Goal: Check status: Check status

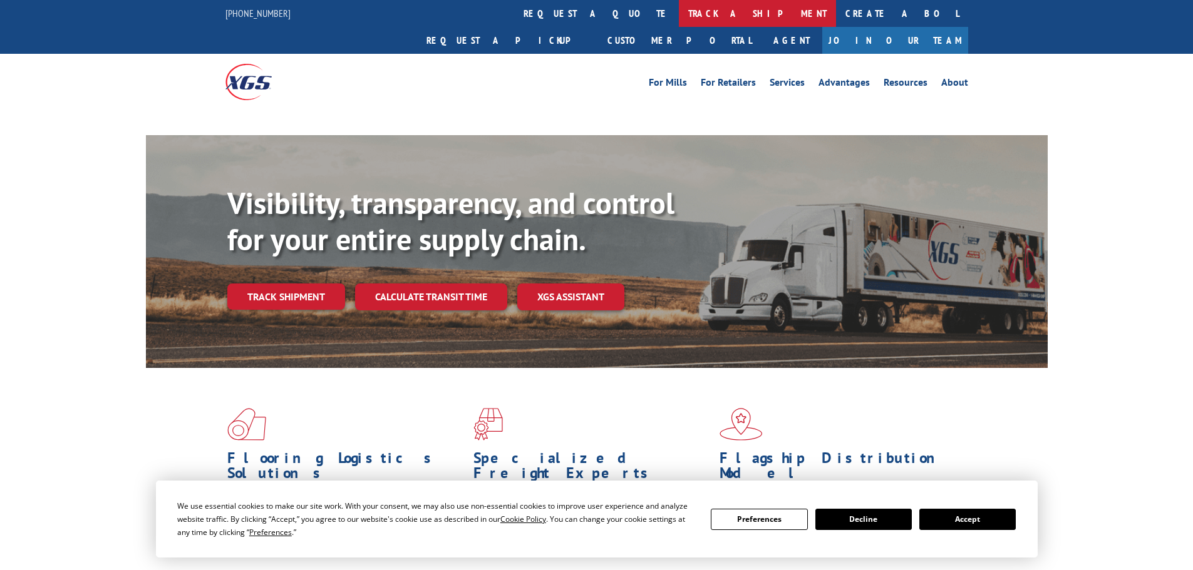
click at [679, 12] on link "track a shipment" at bounding box center [757, 13] width 157 height 27
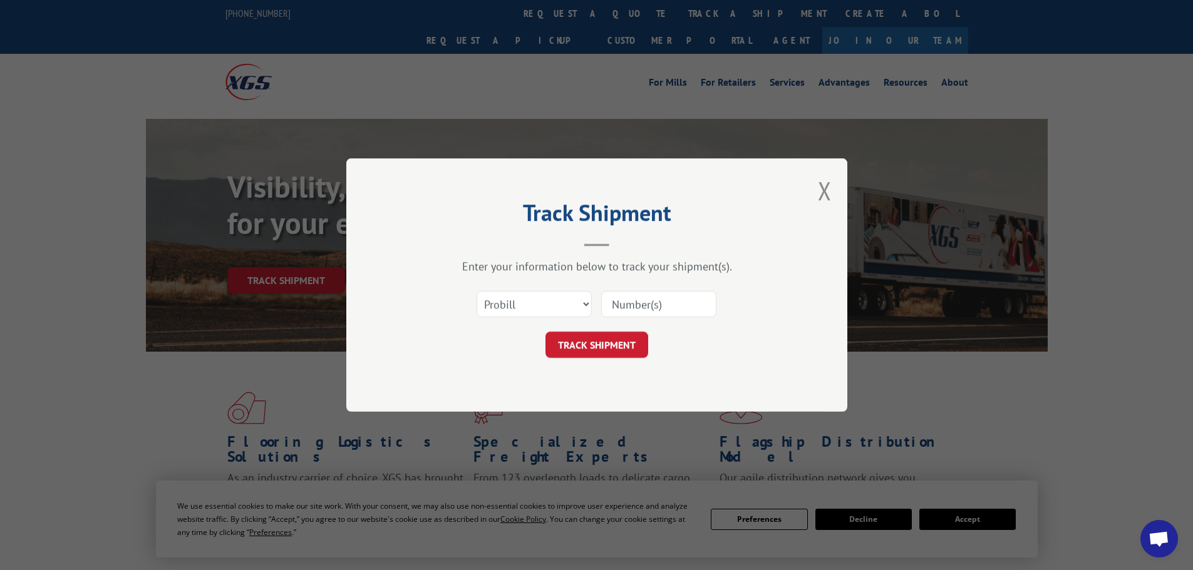
click at [542, 310] on select "Select category... Probill BOL PO" at bounding box center [533, 304] width 115 height 26
select select "bol"
click at [476, 291] on select "Select category... Probill BOL PO" at bounding box center [533, 304] width 115 height 26
click at [627, 305] on input at bounding box center [658, 304] width 115 height 26
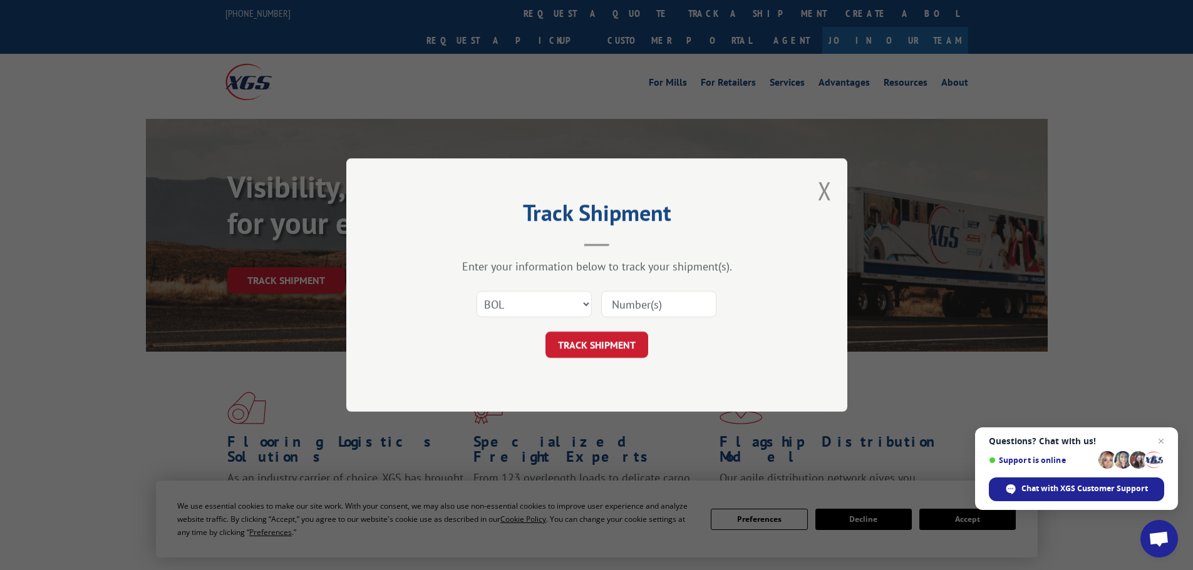
paste input "6027218"
type input "6027218"
click at [590, 338] on button "TRACK SHIPMENT" at bounding box center [596, 345] width 103 height 26
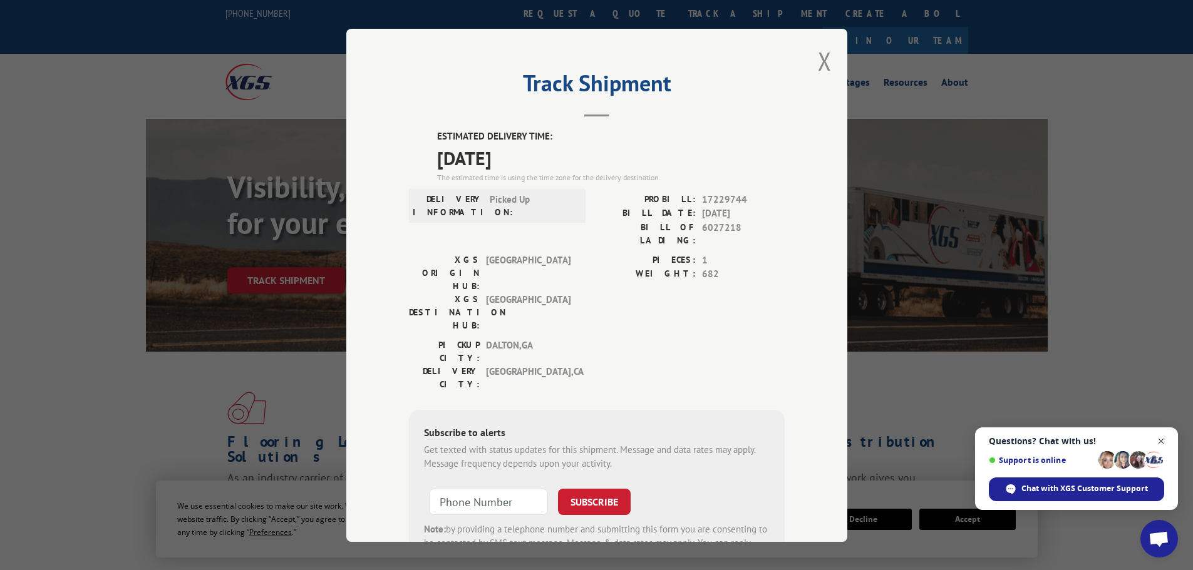
click at [1158, 440] on span "Close chat" at bounding box center [1161, 442] width 16 height 16
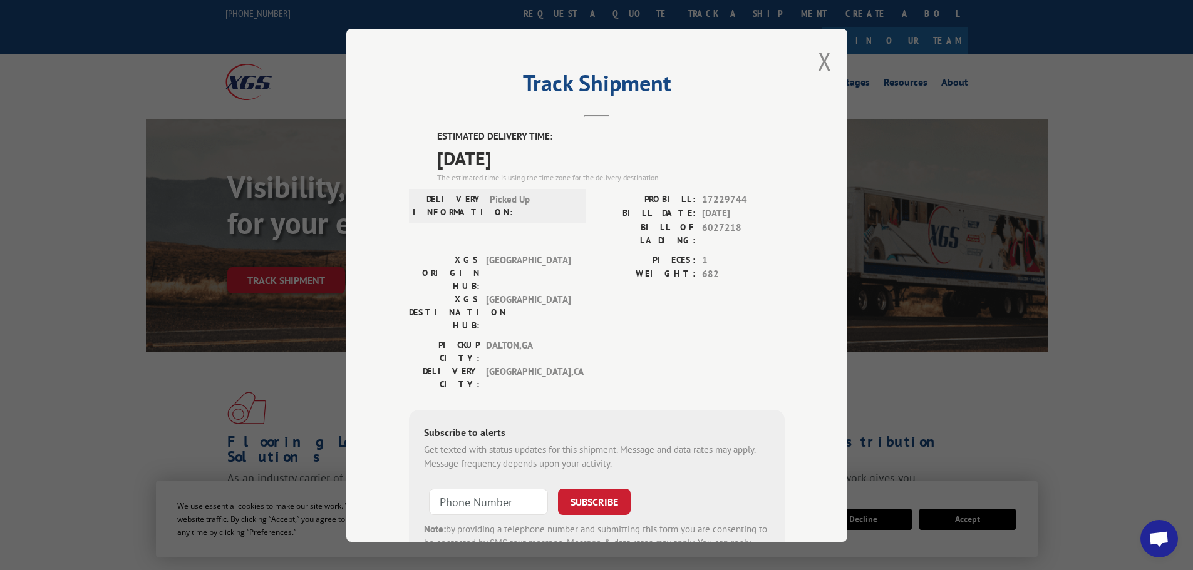
click at [809, 60] on div "Track Shipment ESTIMATED DELIVERY TIME: [DATE] The estimated time is using the …" at bounding box center [596, 285] width 501 height 513
click at [824, 63] on button "Close modal" at bounding box center [825, 60] width 14 height 33
